Goal: Task Accomplishment & Management: Use online tool/utility

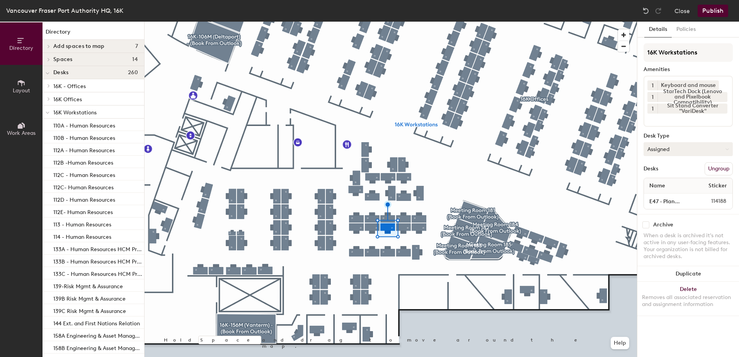
click at [677, 147] on button "Assigned" at bounding box center [688, 149] width 89 height 14
click at [663, 196] on div "Hoteled" at bounding box center [682, 197] width 77 height 12
click at [709, 9] on button "Publish" at bounding box center [713, 11] width 31 height 12
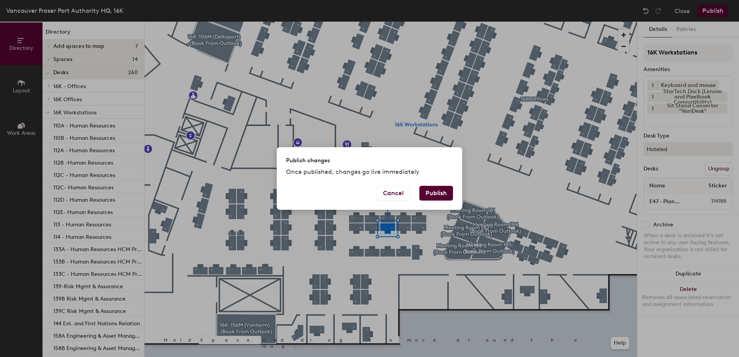
click at [447, 196] on button "Publish" at bounding box center [436, 193] width 34 height 15
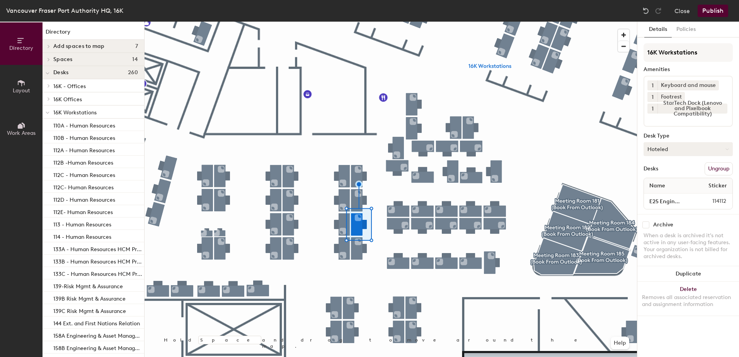
click at [700, 150] on button "Hoteled" at bounding box center [688, 149] width 89 height 14
click at [673, 172] on div "Assigned" at bounding box center [682, 173] width 77 height 12
click at [716, 14] on button "Publish" at bounding box center [713, 11] width 31 height 12
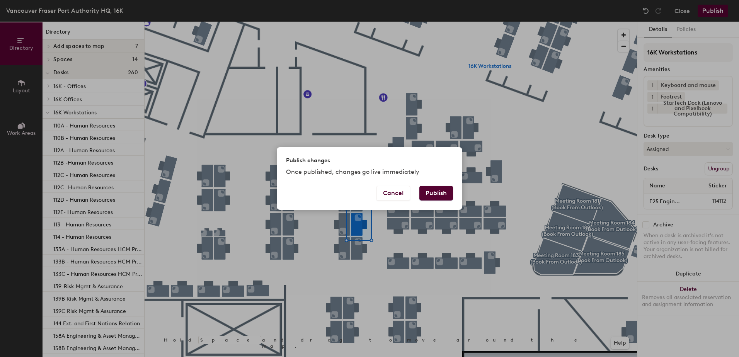
click at [438, 191] on button "Publish" at bounding box center [436, 193] width 34 height 15
